Goal: Information Seeking & Learning: Learn about a topic

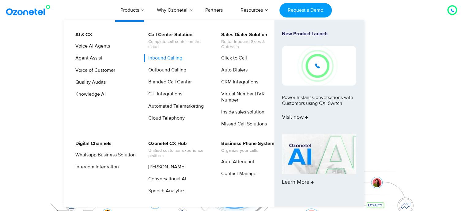
click at [168, 57] on link "Inbound Calling" at bounding box center [163, 58] width 39 height 8
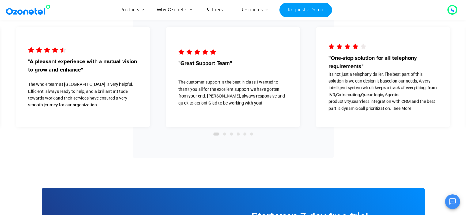
scroll to position [1196, 0]
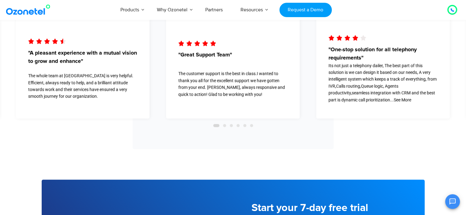
drag, startPoint x: 0, startPoint y: 0, endPoint x: 470, endPoint y: 124, distance: 486.0
